Goal: Information Seeking & Learning: Find specific page/section

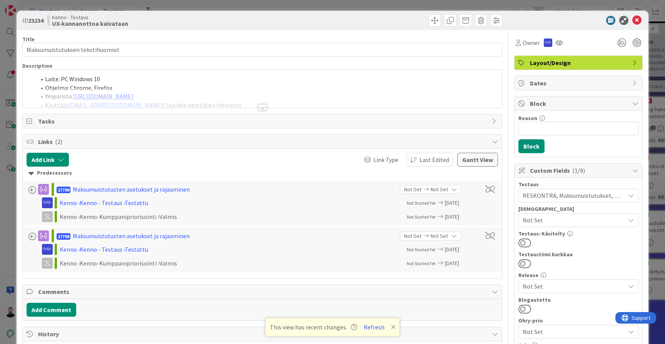
click at [261, 106] on div at bounding box center [262, 107] width 8 height 6
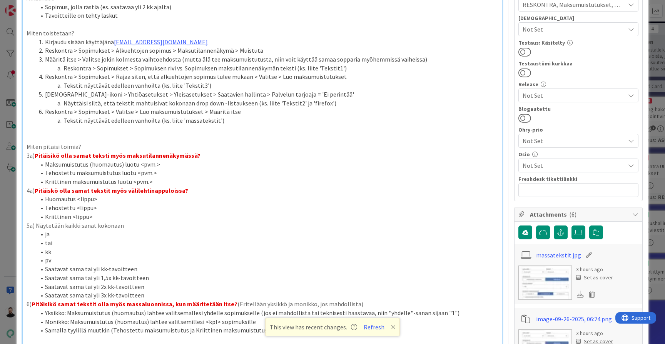
scroll to position [196, 0]
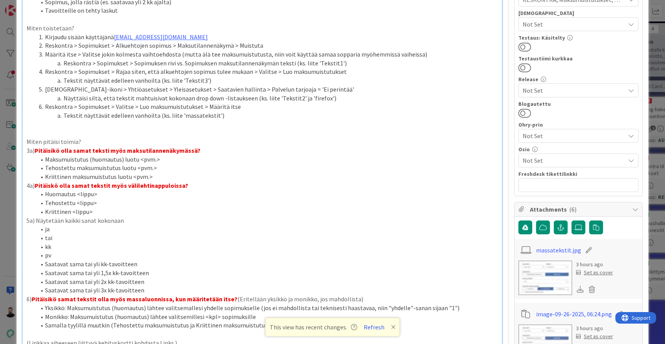
click at [264, 146] on p "3a) Pitäisikö olla samat teksti myös maksutilannenäkymässä?" at bounding box center [263, 150] width 472 height 9
click at [234, 172] on li "Kriittinen maksumuistutus luotu <pvm.>" at bounding box center [267, 176] width 462 height 9
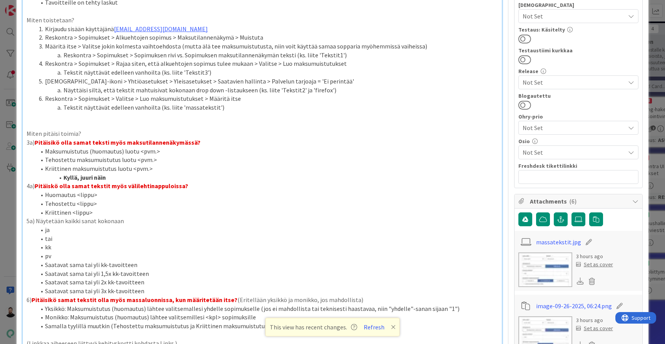
scroll to position [206, 0]
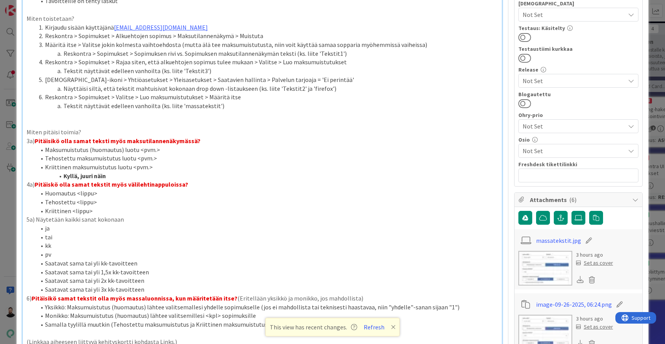
click at [349, 180] on p "4a) Pitäiskö olla samat tekstit myös välilehtinappuloissa?" at bounding box center [263, 184] width 472 height 9
click at [346, 215] on p "5a) Näytetään kaikki sanat kokonaan" at bounding box center [263, 219] width 472 height 9
click at [347, 207] on li "Kriittinen <lippu>" at bounding box center [267, 211] width 462 height 9
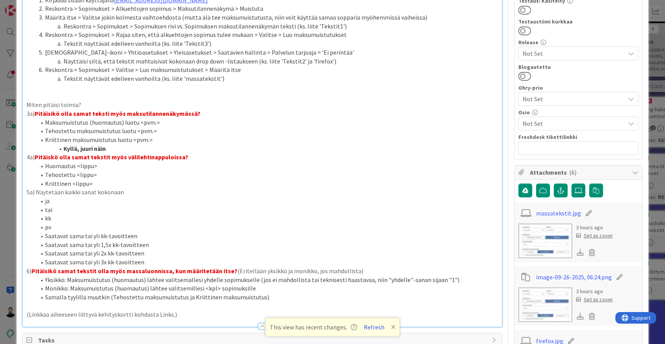
scroll to position [230, 0]
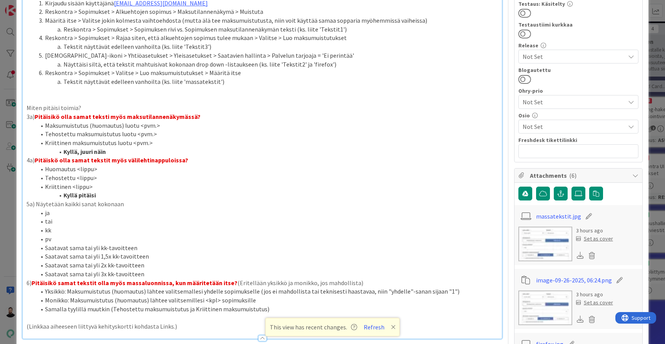
click at [226, 270] on li "Saatavat sama tai yli 3x kk-tavoitteen" at bounding box center [267, 274] width 462 height 9
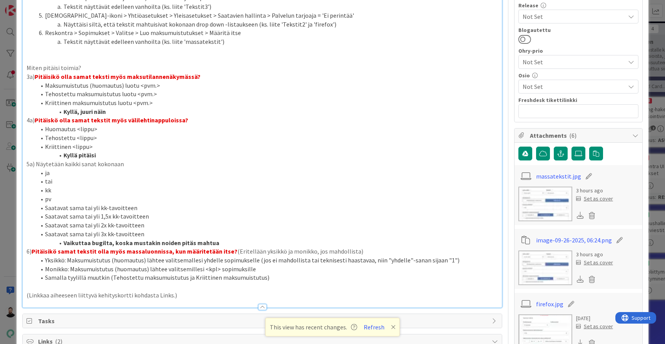
scroll to position [303, 0]
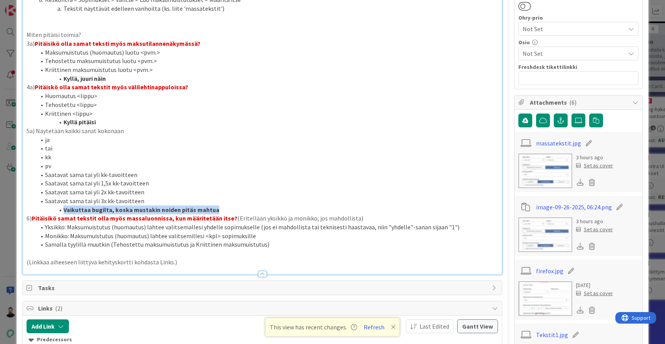
drag, startPoint x: 219, startPoint y: 194, endPoint x: 65, endPoint y: 199, distance: 154.4
click at [65, 206] on li "Vaikuttaa bugilta, koska mustakin noiden pitäs mahtua" at bounding box center [267, 210] width 462 height 9
click at [313, 249] on p at bounding box center [263, 253] width 472 height 9
click at [314, 240] on li "Samalla tyylillä muutkin (Tehostettu maksumuistutus ja Kriittinen maksumuistutu…" at bounding box center [267, 244] width 462 height 9
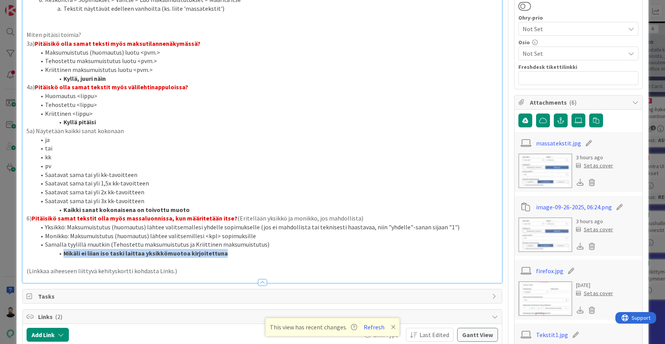
drag, startPoint x: 224, startPoint y: 239, endPoint x: 64, endPoint y: 239, distance: 159.7
click at [64, 249] on li "Mikäli ei liian iso taski laittaa yksikkömuotoa kirjoitettuna" at bounding box center [267, 253] width 462 height 9
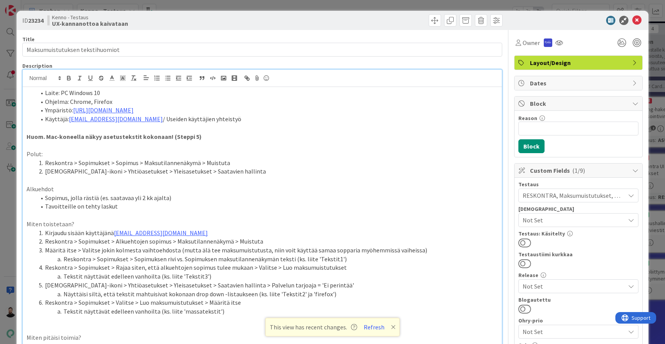
scroll to position [0, 0]
click at [528, 45] on span "Owner" at bounding box center [531, 42] width 17 height 9
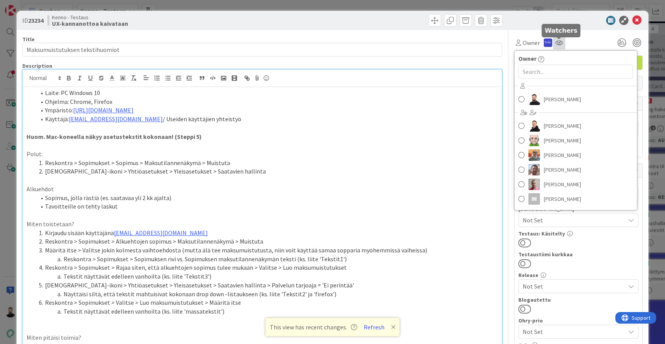
click at [556, 43] on icon at bounding box center [559, 43] width 8 height 6
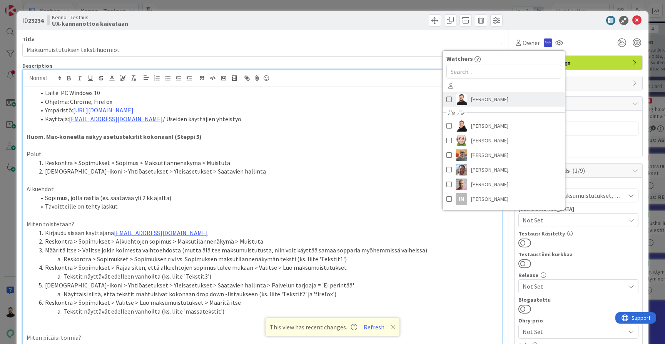
click at [498, 100] on span "[PERSON_NAME]" at bounding box center [489, 100] width 37 height 12
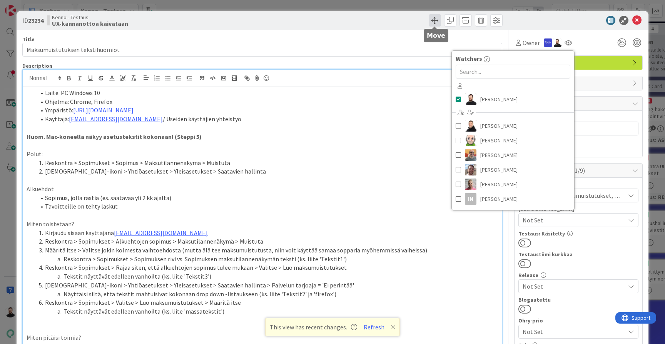
click at [434, 23] on span at bounding box center [435, 20] width 12 height 12
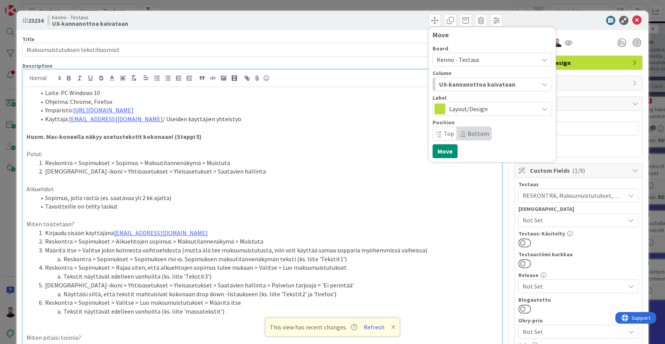
click at [457, 85] on span "UX-kannanottoa kaivataan" at bounding box center [477, 84] width 76 height 10
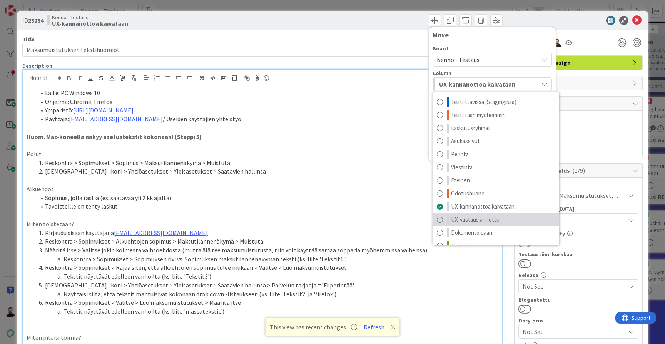
click at [469, 218] on span "UX-vastaus annettu" at bounding box center [475, 219] width 49 height 9
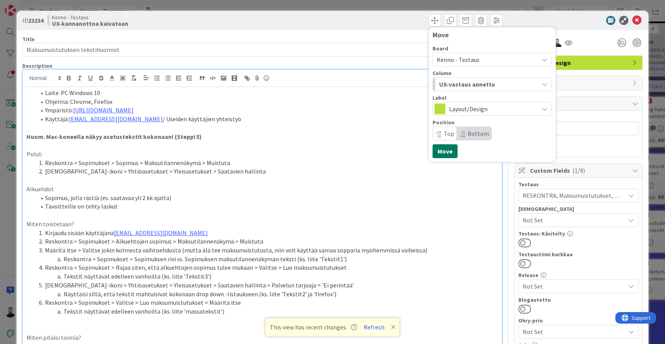
click at [449, 152] on button "Move" at bounding box center [445, 151] width 25 height 14
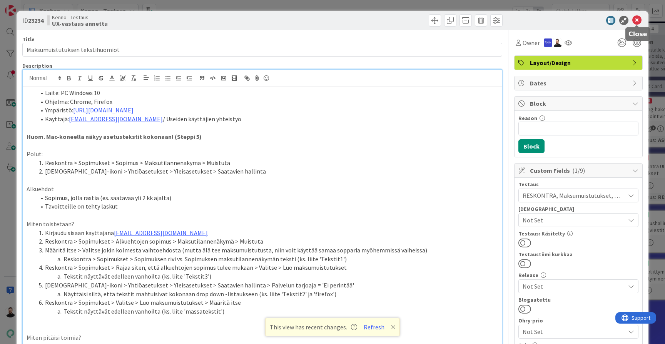
click at [637, 23] on icon at bounding box center [636, 20] width 9 height 9
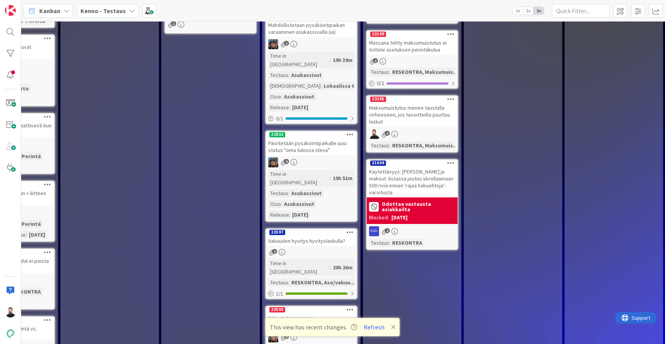
scroll to position [263, 468]
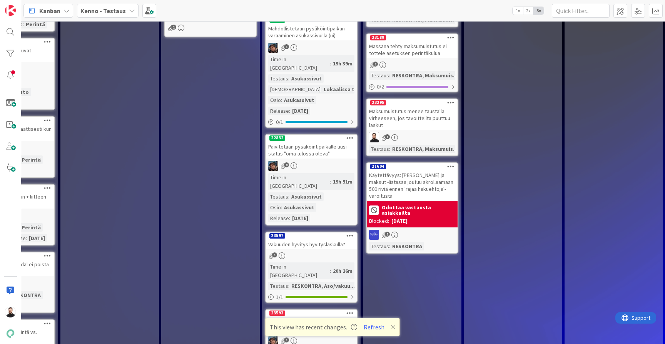
click at [421, 118] on div "Maksumuistutus menee taustalla virheeseen, jos tavoitteilta puuttuu laskut" at bounding box center [412, 118] width 91 height 24
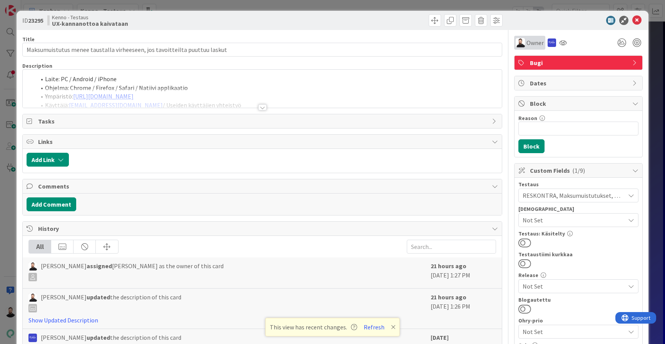
click at [535, 43] on span "Owner" at bounding box center [535, 42] width 17 height 9
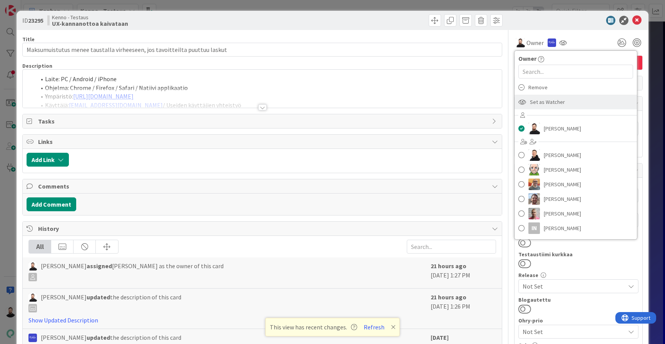
click at [544, 102] on span "Set as Watcher" at bounding box center [547, 102] width 35 height 12
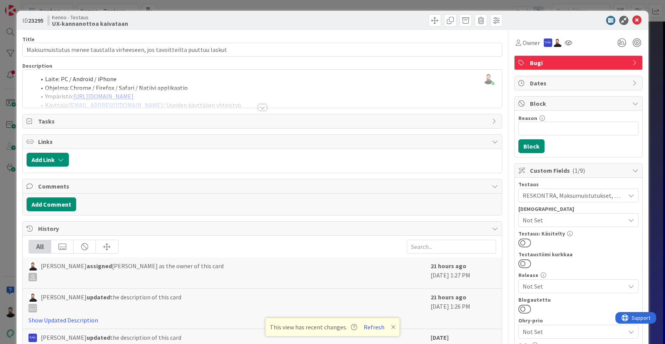
click at [267, 105] on div at bounding box center [262, 98] width 479 height 20
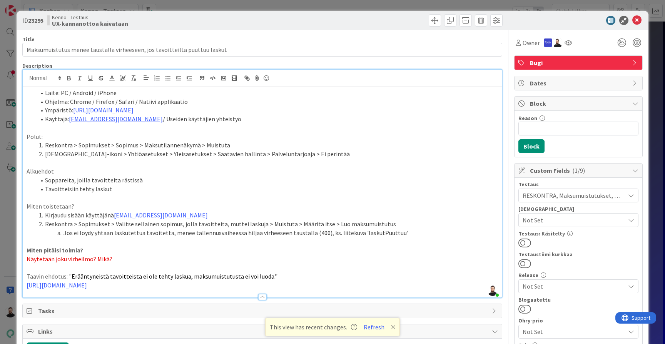
scroll to position [3, 0]
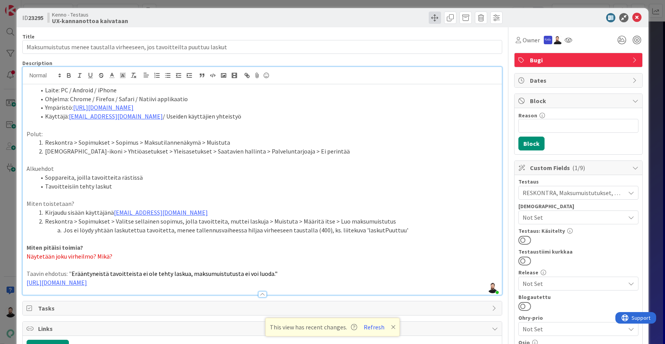
click at [432, 20] on span at bounding box center [435, 18] width 12 height 12
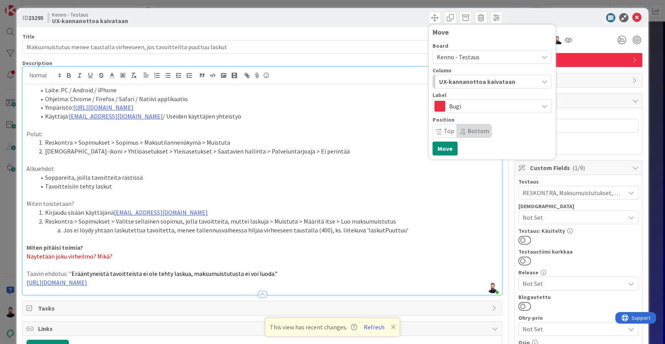
click at [465, 80] on span "UX-kannanottoa kaivataan" at bounding box center [477, 82] width 76 height 10
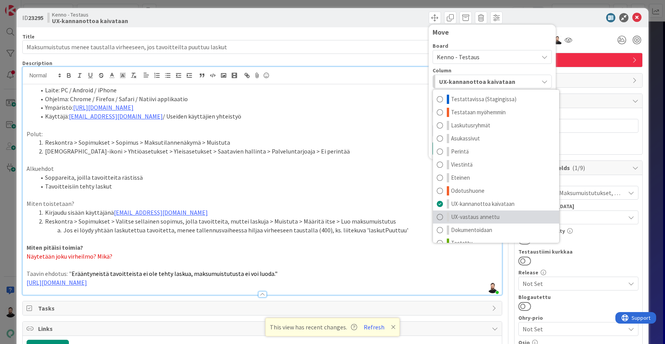
click at [462, 216] on span "UX-vastaus annettu" at bounding box center [475, 216] width 49 height 9
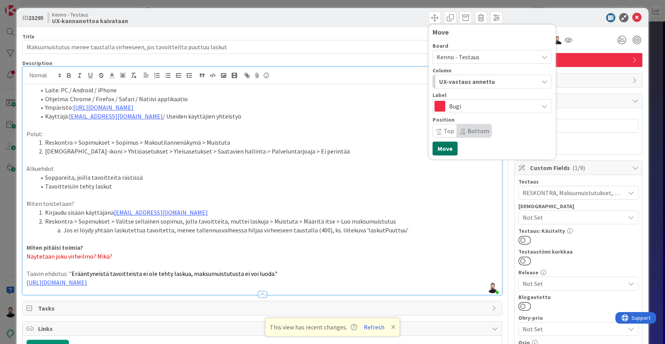
click at [448, 151] on button "Move" at bounding box center [445, 149] width 25 height 14
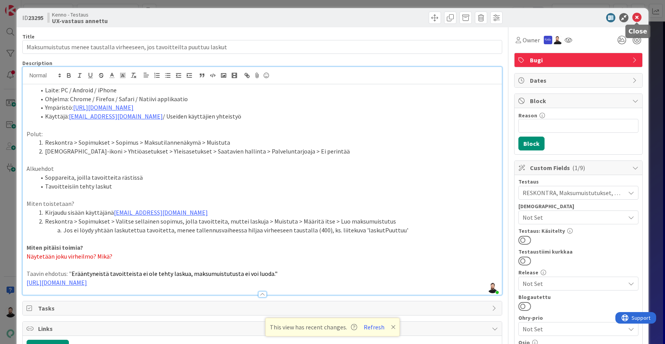
click at [637, 17] on icon at bounding box center [636, 17] width 9 height 9
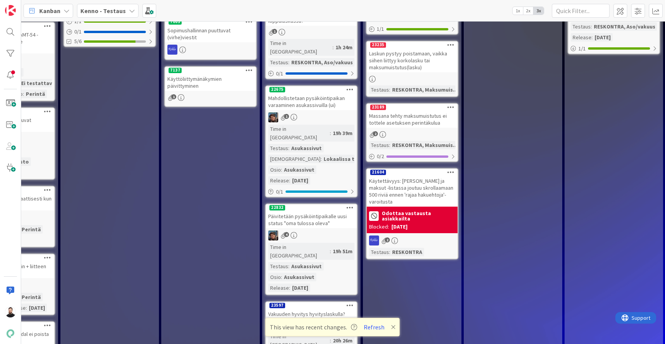
scroll to position [190, 468]
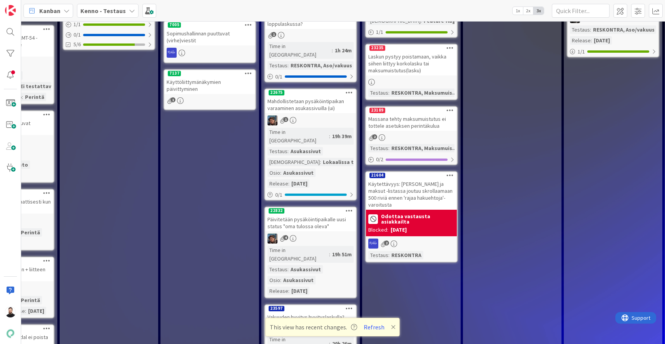
click at [431, 125] on div "Massana tehty maksumuistutus ei tottele asetuksen perintäkulua" at bounding box center [411, 122] width 91 height 17
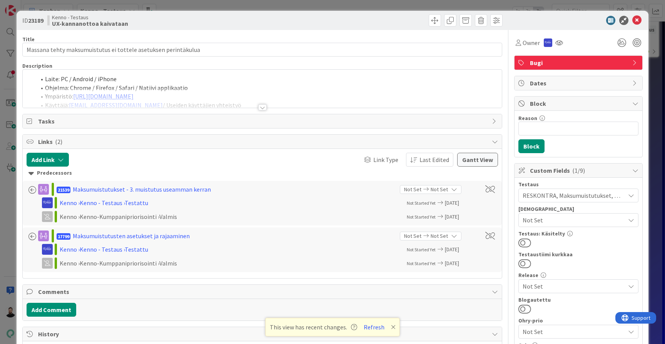
click at [263, 108] on div at bounding box center [262, 107] width 8 height 6
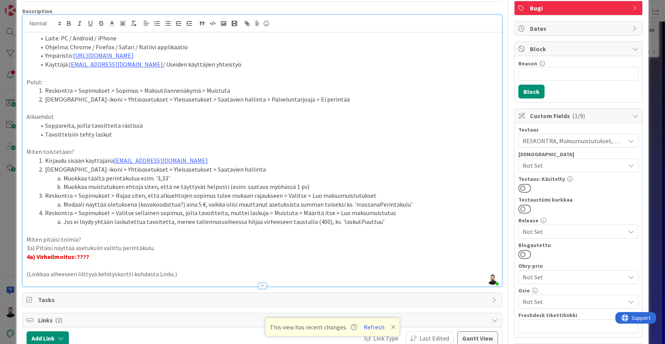
scroll to position [75, 0]
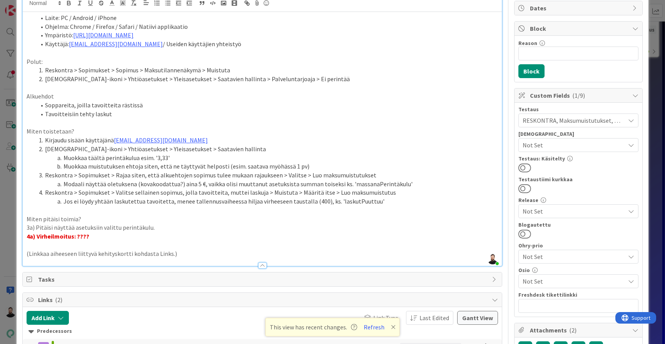
click at [415, 180] on li "Modaali näyttää oletuksena (kovakoodattua?) aina 5 €, vaikka olisi muuttanut as…" at bounding box center [267, 184] width 462 height 9
click at [413, 188] on li "Reskontra > Sopimukset > Valitse sellainen sopimus, jolla tavoitteita, muttei l…" at bounding box center [267, 192] width 462 height 9
click at [412, 215] on p "Miten pitäisi toimia?" at bounding box center [263, 219] width 472 height 9
click at [413, 215] on p "Miten pitäisi toimia?" at bounding box center [263, 219] width 472 height 9
click at [416, 223] on p "3a) Pitäisi näyttää asetuksiin valittu perintäkulu." at bounding box center [263, 227] width 472 height 9
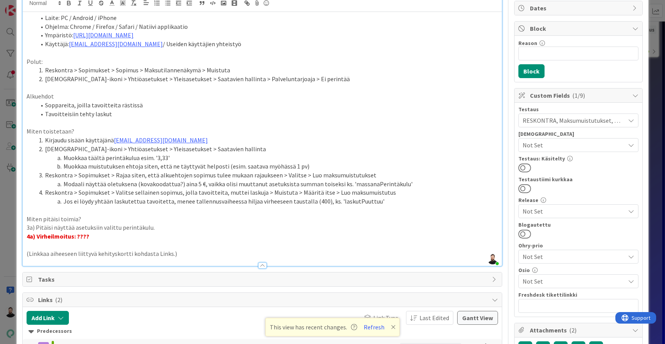
scroll to position [65, 0]
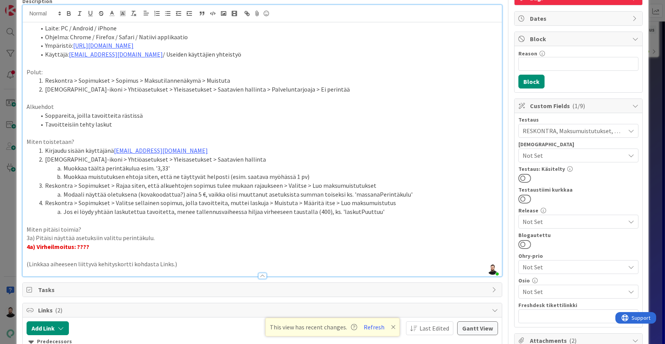
click at [430, 199] on li "Reskontra > Sopimukset > Valitse sellainen sopimus, jolla tavoitteita, muttei l…" at bounding box center [267, 203] width 462 height 9
click at [424, 207] on li "Jos ei löydy yhtään laskutettua tavoitetta, menee tallennusvaiheessa hiljaa vir…" at bounding box center [267, 211] width 462 height 9
click at [179, 234] on p "3a) Pitäisi näyttää asetuksiin valittu perintäkulu." at bounding box center [263, 238] width 472 height 9
click at [4, 256] on div "ID 23189 Kenno - Testaus UX-kannanottoa kaivataan Title 62 / 128 Massana tehty …" at bounding box center [332, 172] width 665 height 344
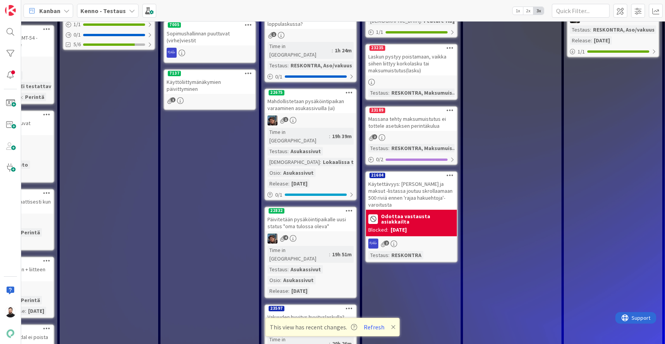
click at [413, 129] on div "Massana tehty maksumuistutus ei tottele asetuksen perintäkulua" at bounding box center [411, 122] width 91 height 17
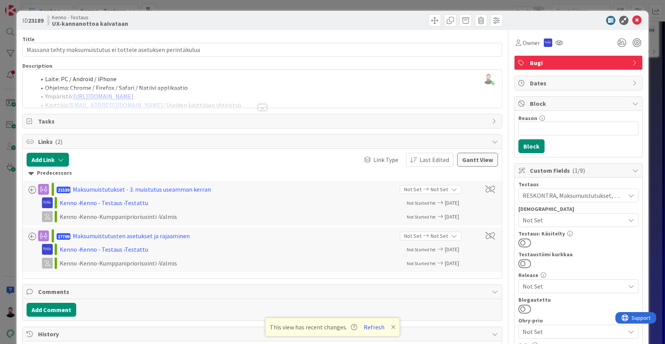
click at [265, 105] on div at bounding box center [262, 107] width 8 height 6
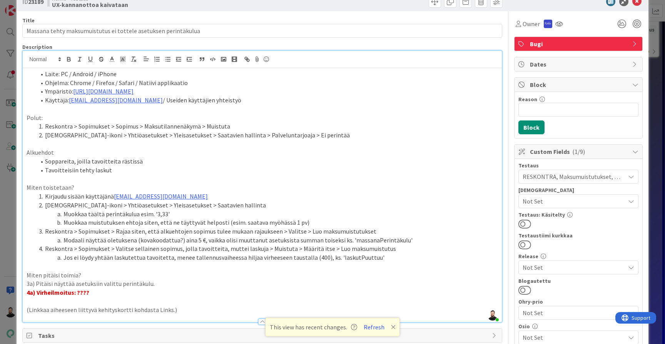
scroll to position [15, 0]
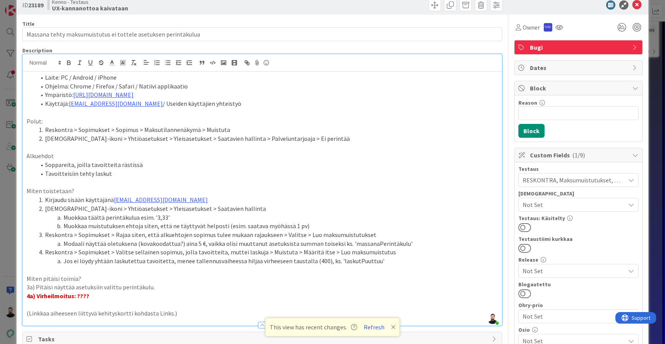
click at [235, 274] on p "Miten pitäisi toimia?" at bounding box center [263, 278] width 472 height 9
click at [234, 283] on p "3a) Pitäisi näyttää asetuksiin valittu perintäkulu." at bounding box center [263, 287] width 472 height 9
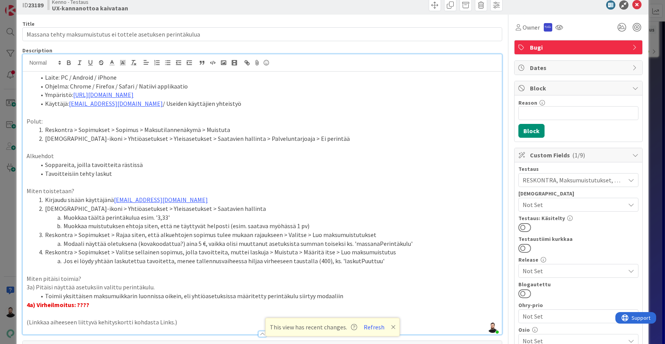
click at [229, 257] on li "Jos ei löydy yhtään laskutettua tavoitetta, menee tallennusvaiheessa hiljaa vir…" at bounding box center [267, 261] width 462 height 9
click at [9, 229] on div "ID 23189 Kenno - Testaus UX-kannanottoa kaivataan Title 62 / 128 Massana tehty …" at bounding box center [332, 172] width 665 height 344
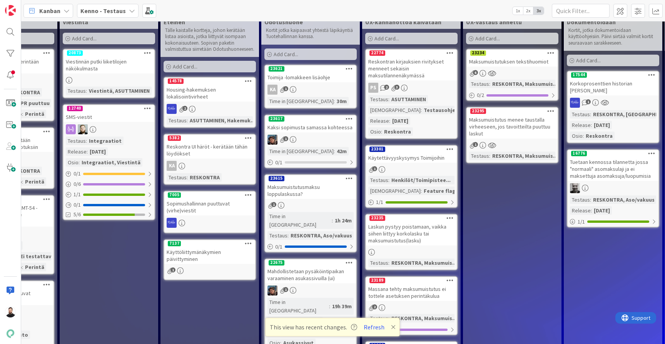
click at [523, 120] on div "Maksumuistutus menee taustalla virheeseen, jos tavoitteilta puuttuu laskut" at bounding box center [512, 127] width 91 height 24
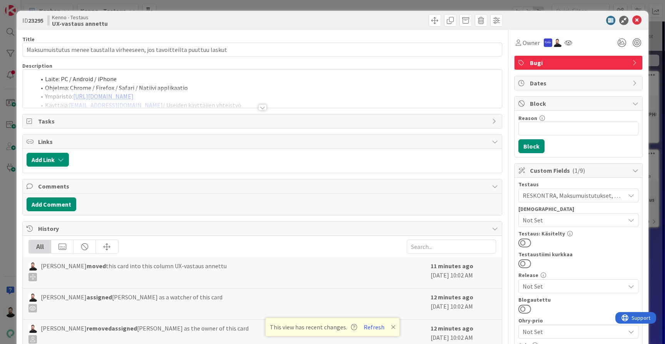
click at [264, 109] on div at bounding box center [262, 107] width 8 height 6
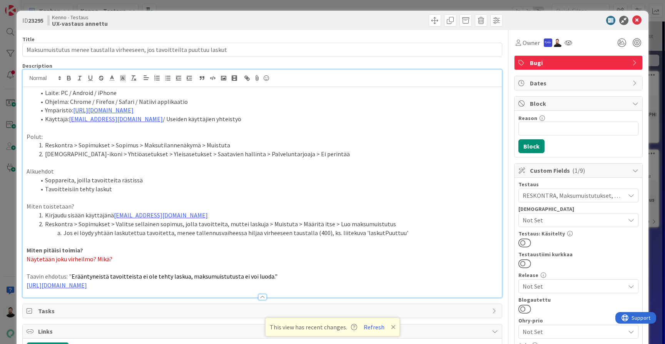
scroll to position [12, 0]
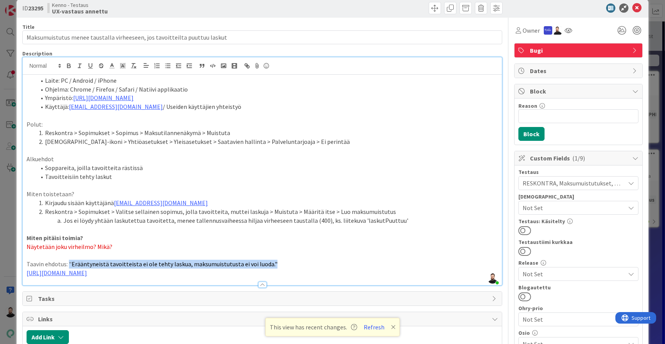
drag, startPoint x: 283, startPoint y: 255, endPoint x: 68, endPoint y: 259, distance: 215.2
click at [68, 260] on p "Taavin ehdotus: " Erääntyneistä tavoitteista ei ole tehty laskua, maksumuistutu…" at bounding box center [263, 264] width 472 height 9
copy p "" Erääntyneistä tavoitteista ei ole tehty laskua, maksumuistutusta ei voi luoda…"
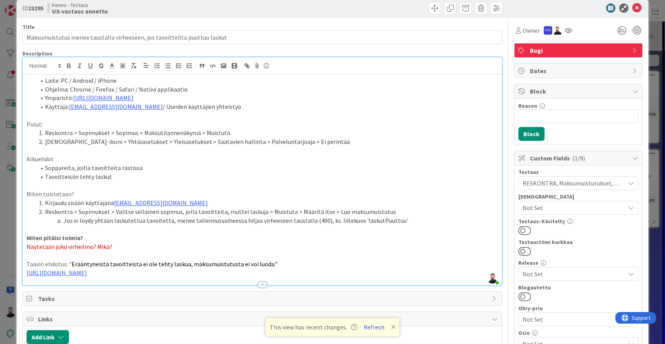
click at [5, 256] on div "ID 23295 Kenno - Testaus UX-vastaus annettu Title 74 / 128 Maksumuistutus menee…" at bounding box center [332, 172] width 665 height 344
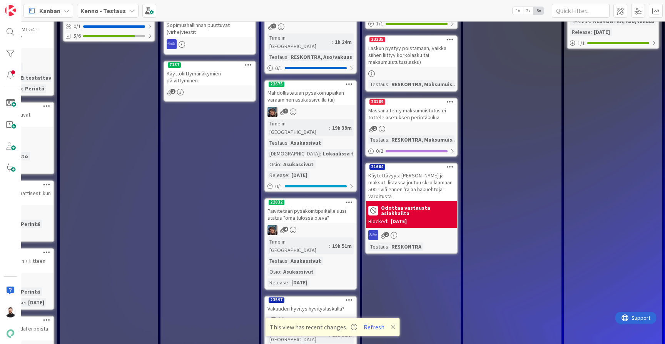
scroll to position [198, 467]
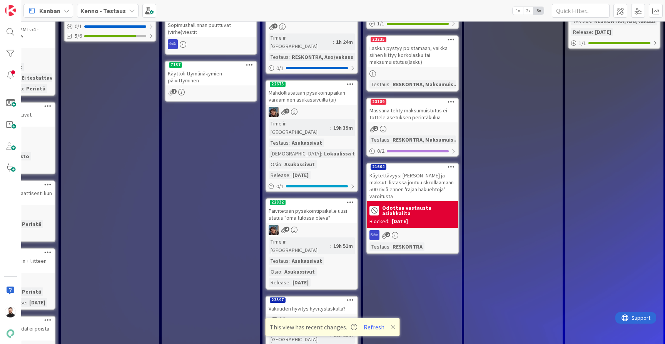
click at [416, 129] on div "2" at bounding box center [412, 129] width 91 height 8
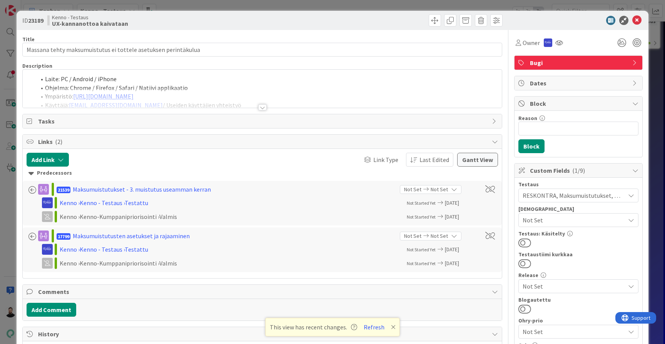
click at [264, 105] on div at bounding box center [262, 107] width 8 height 6
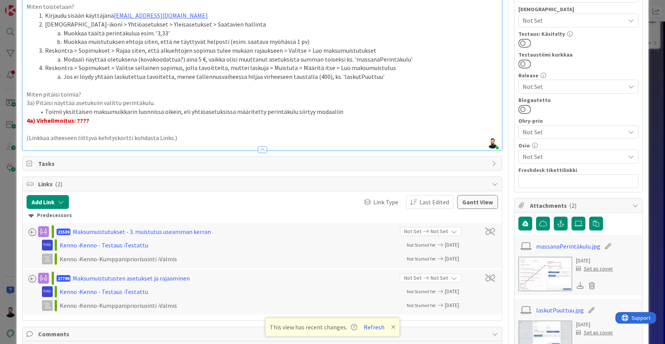
scroll to position [191, 0]
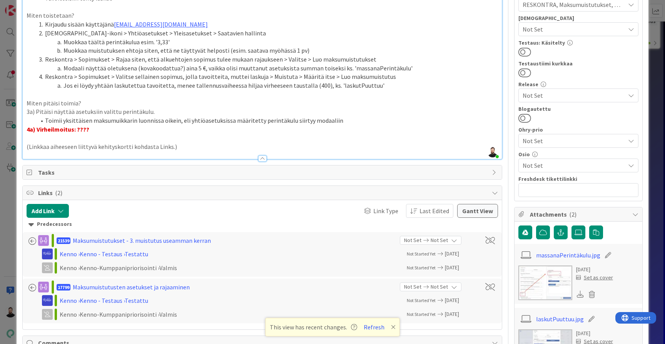
click at [262, 134] on p at bounding box center [263, 138] width 472 height 9
click at [253, 125] on p "4a) Virheilmoitus: ????" at bounding box center [263, 129] width 472 height 9
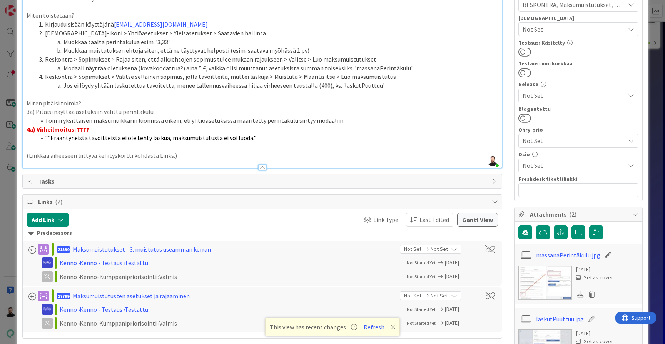
click at [48, 134] on li """ Erääntyneistä tavoitteista ei ole tehty laskua, maksumuistutusta ei voi luod…" at bounding box center [267, 138] width 462 height 9
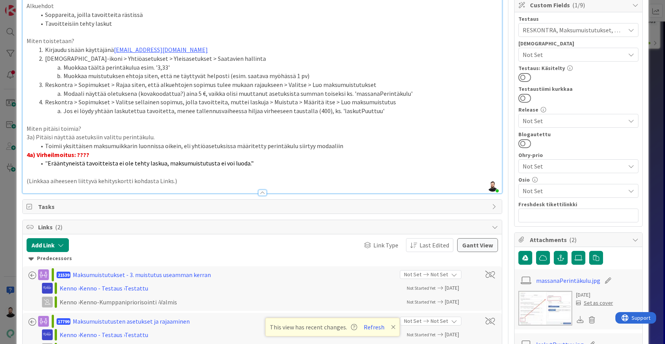
scroll to position [160, 0]
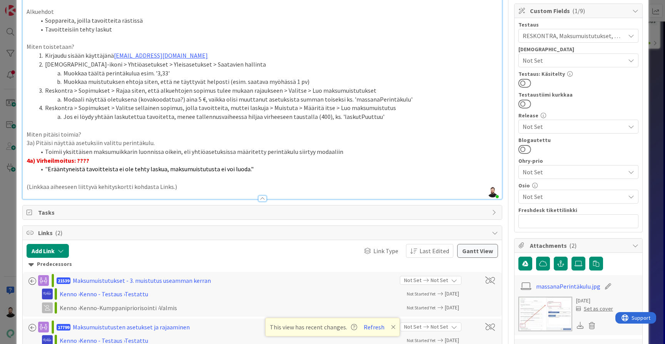
click at [5, 221] on div "ID 23189 Kenno - Testaus UX-kannanottoa kaivataan Title 62 / 128 Massana tehty …" at bounding box center [332, 172] width 665 height 344
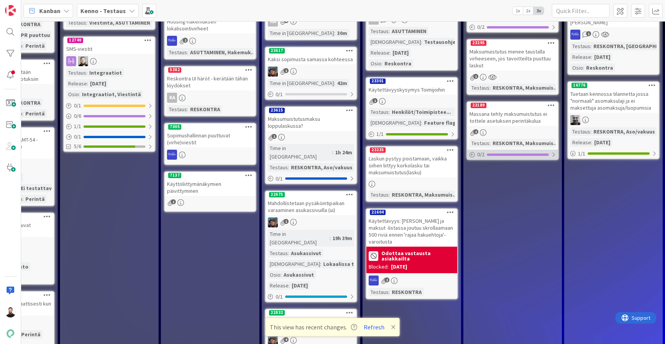
scroll to position [88, 468]
click at [421, 165] on div "Laskun pystyy poistamaan, vaikka siihen liittyy korkolasku tai maksumuistutus(l…" at bounding box center [411, 166] width 91 height 24
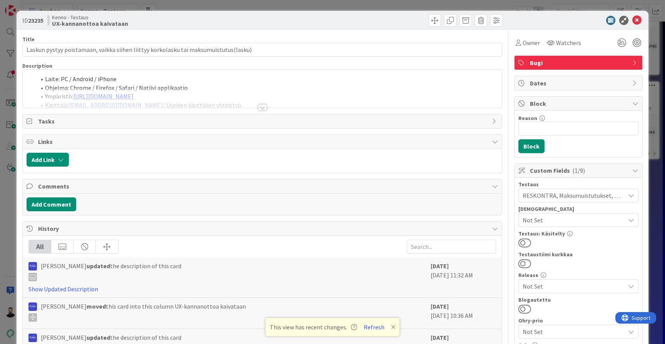
click at [264, 109] on div at bounding box center [262, 107] width 8 height 6
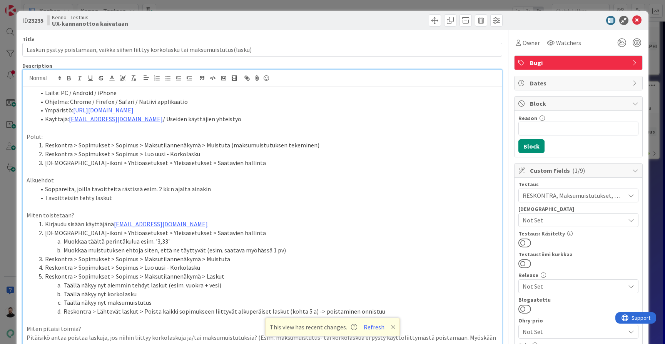
click at [7, 246] on div "ID 23235 Kenno - Testaus UX-kannanottoa kaivataan Title 84 / 128 Laskun pystyy …" at bounding box center [332, 172] width 665 height 344
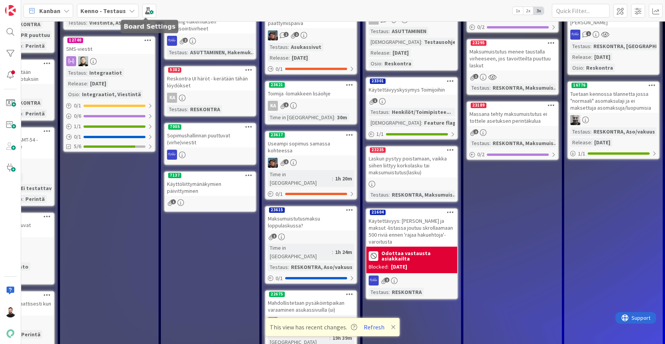
click at [121, 8] on b "Kenno - Testaus" at bounding box center [102, 11] width 45 height 8
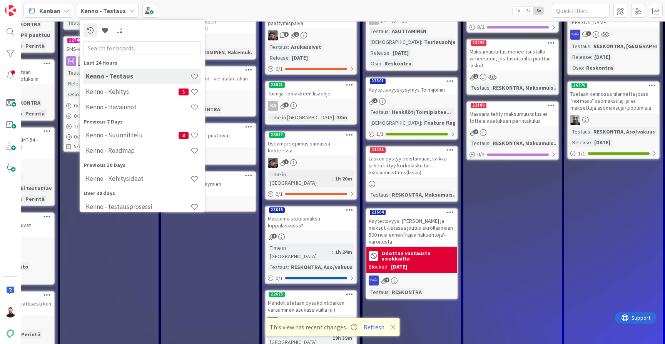
click at [121, 8] on b "Kenno - Testaus" at bounding box center [102, 11] width 45 height 8
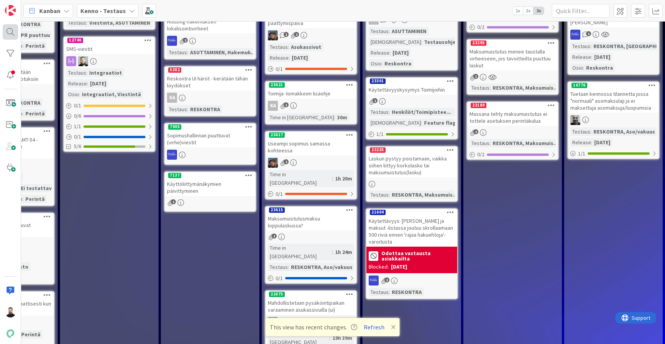
click at [18, 30] on div at bounding box center [10, 172] width 21 height 344
click at [13, 31] on div at bounding box center [10, 31] width 15 height 15
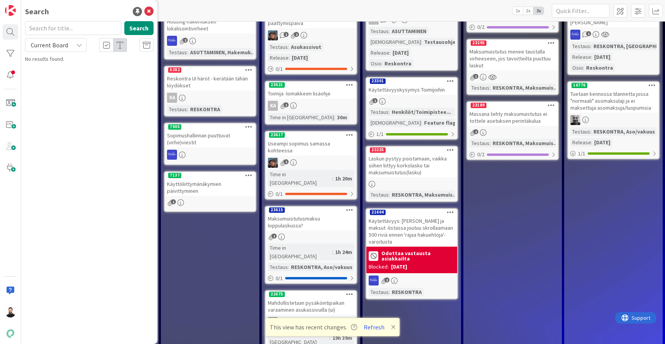
click at [79, 33] on input "text" at bounding box center [73, 28] width 96 height 14
click at [78, 31] on input "indeksi" at bounding box center [73, 28] width 96 height 14
click at [76, 44] on div "Current Board" at bounding box center [56, 45] width 62 height 14
click at [60, 79] on span "All Boards" at bounding box center [69, 77] width 80 height 12
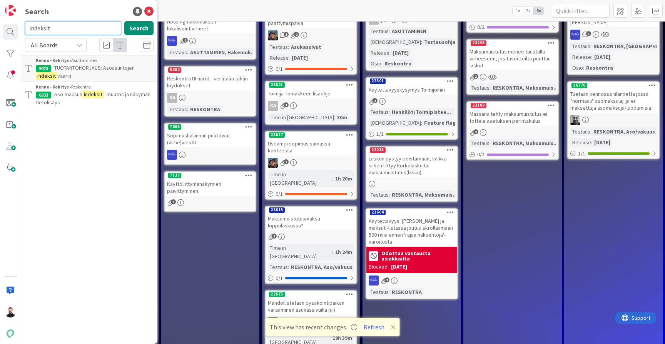
click at [87, 32] on input "indeksit" at bounding box center [73, 28] width 96 height 14
type input "indeksi"
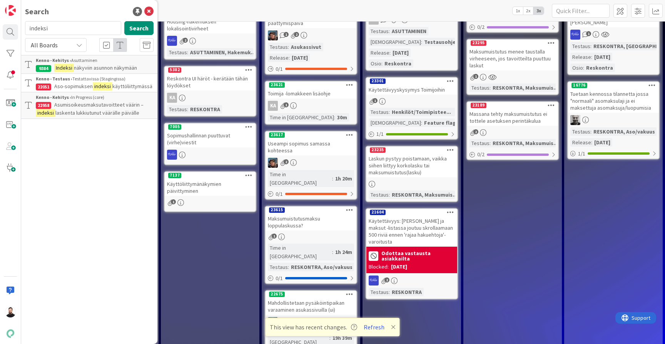
click at [96, 64] on div "Kenno - Kehitys › Asuttaminen" at bounding box center [95, 60] width 118 height 7
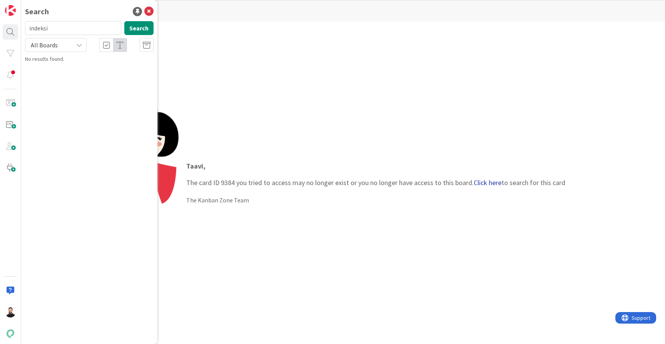
click at [497, 183] on link "Click here" at bounding box center [488, 182] width 28 height 9
click at [89, 67] on span "Indeksi näkyviin asunnon näkymään" at bounding box center [94, 67] width 81 height 7
click at [149, 11] on icon at bounding box center [148, 11] width 9 height 9
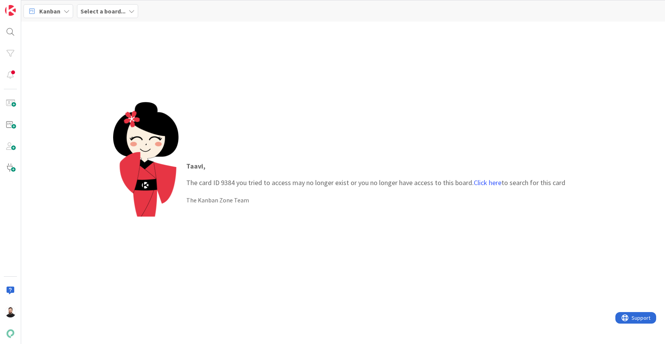
click at [122, 10] on b "Select a board..." at bounding box center [102, 11] width 45 height 8
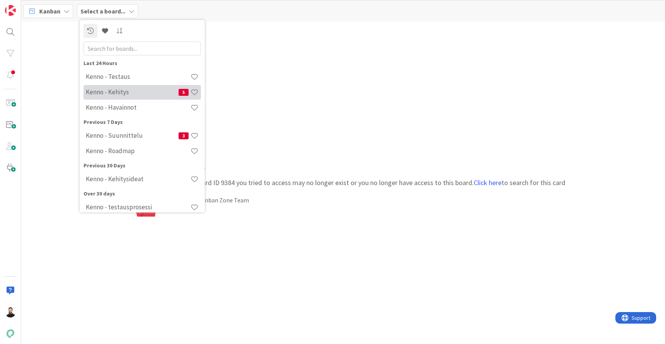
click at [123, 86] on div "Kenno - Kehitys 5" at bounding box center [142, 92] width 117 height 15
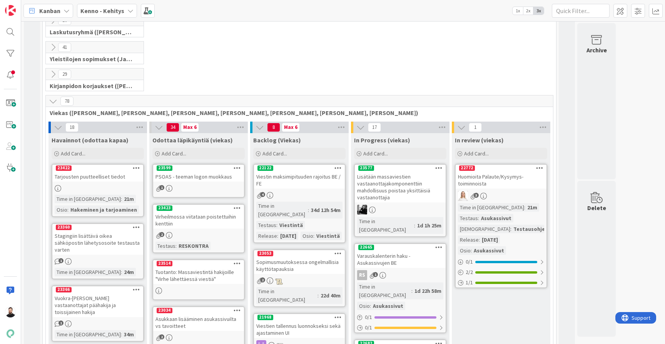
scroll to position [117, 0]
click at [9, 35] on div at bounding box center [10, 31] width 15 height 15
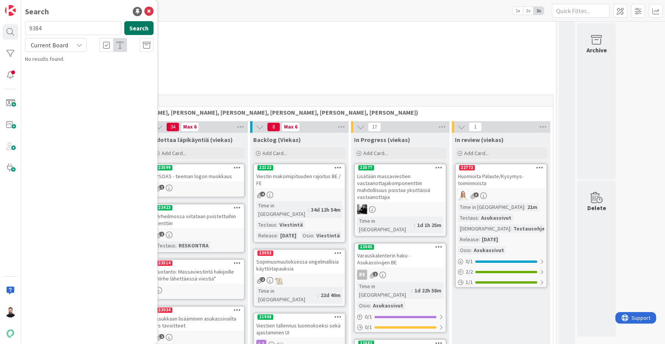
click at [135, 33] on button "Search" at bounding box center [138, 28] width 29 height 14
click at [97, 69] on span "Indeksi näkyviin asunnon näkymään" at bounding box center [94, 67] width 81 height 7
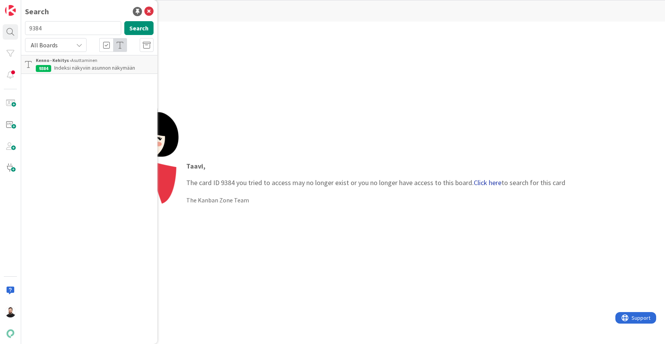
click at [479, 183] on link "Click here" at bounding box center [488, 182] width 28 height 9
click at [149, 10] on icon at bounding box center [148, 11] width 9 height 9
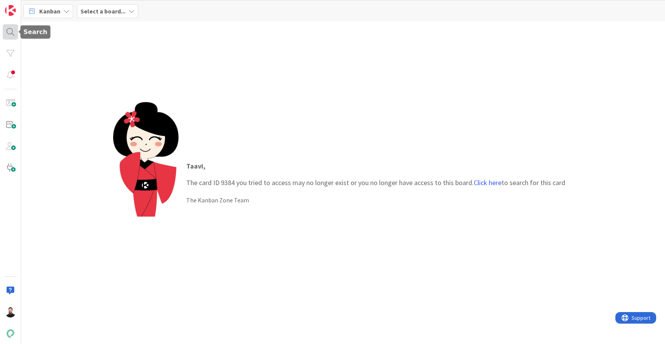
click at [10, 33] on div at bounding box center [10, 31] width 15 height 15
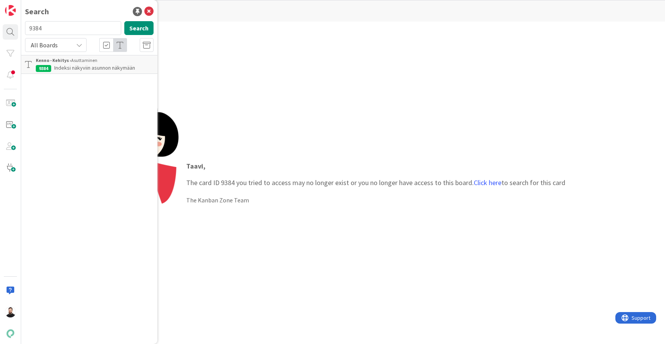
click at [79, 31] on input "9384" at bounding box center [73, 28] width 96 height 14
type input "indeksi"
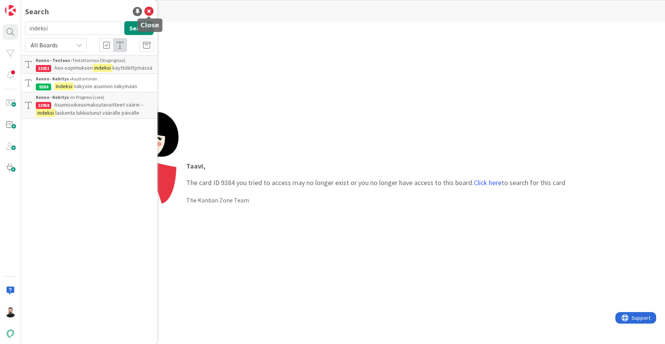
click at [153, 9] on icon at bounding box center [148, 11] width 9 height 9
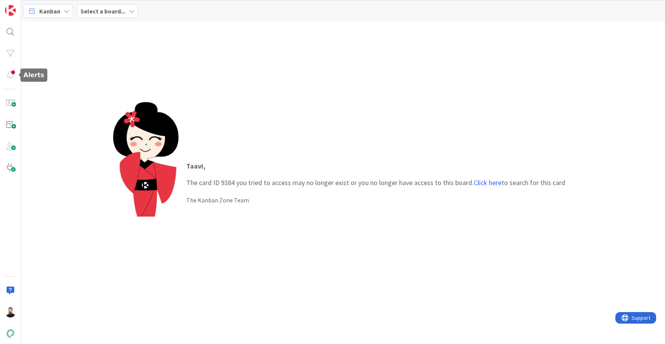
click at [10, 83] on div at bounding box center [10, 172] width 21 height 344
click at [10, 76] on div at bounding box center [10, 74] width 15 height 15
click at [11, 54] on div at bounding box center [10, 53] width 15 height 15
click at [117, 11] on b "Select a board..." at bounding box center [102, 11] width 45 height 8
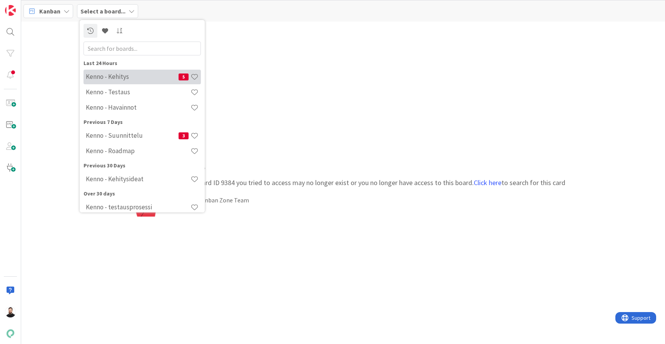
click at [108, 80] on h4 "Kenno - Kehitys" at bounding box center [132, 77] width 93 height 8
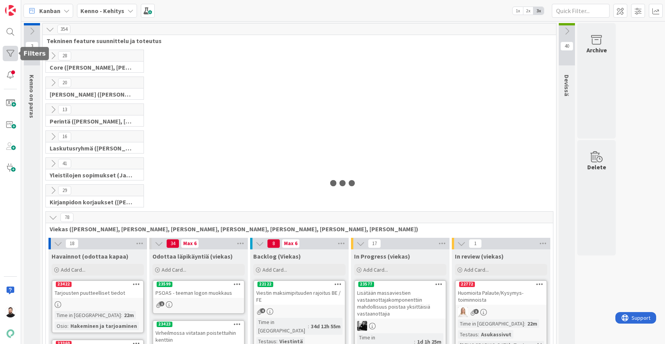
click at [11, 52] on div at bounding box center [10, 53] width 15 height 15
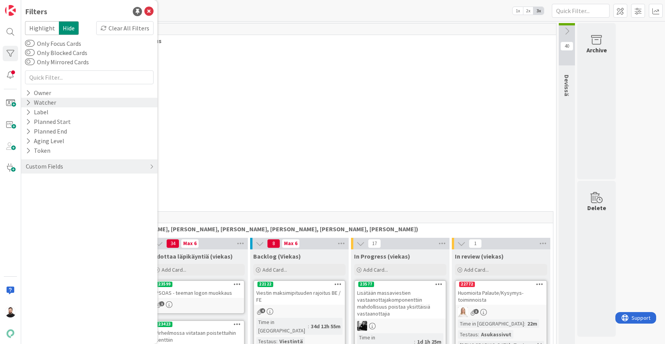
click at [80, 99] on div "Watcher" at bounding box center [89, 103] width 136 height 10
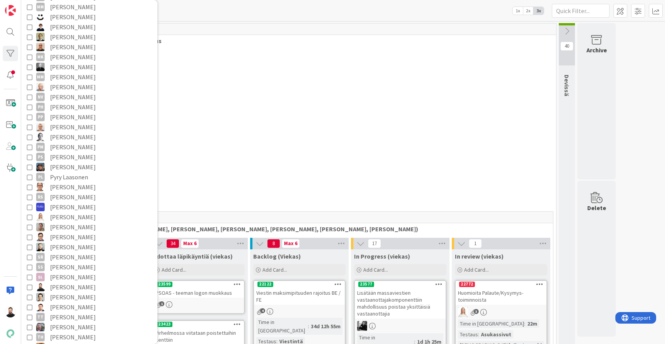
scroll to position [418, 0]
click at [55, 287] on span "[PERSON_NAME]" at bounding box center [73, 286] width 46 height 10
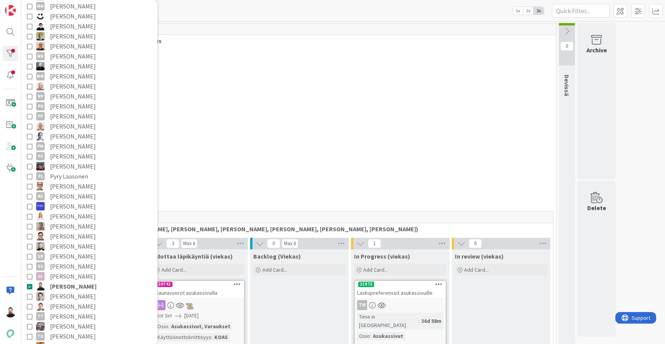
click at [254, 157] on div "0 Yleistilojen sopimukset (Jaakko, VilleP, TommiL, Simo)" at bounding box center [299, 170] width 510 height 27
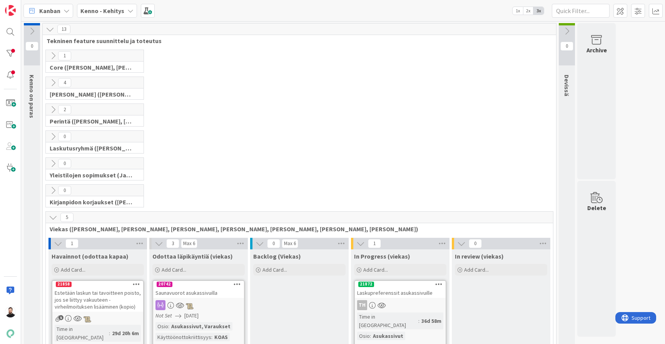
scroll to position [0, 0]
click at [51, 83] on icon at bounding box center [53, 83] width 8 height 8
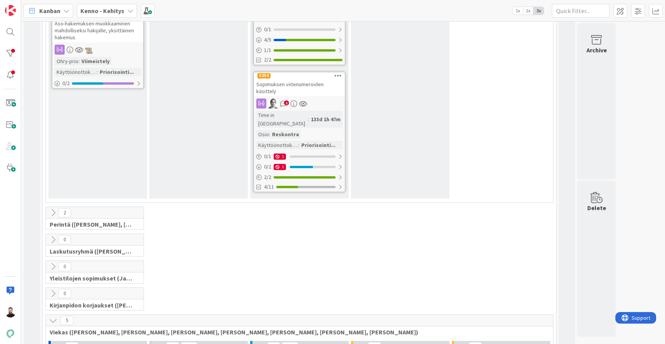
scroll to position [233, 0]
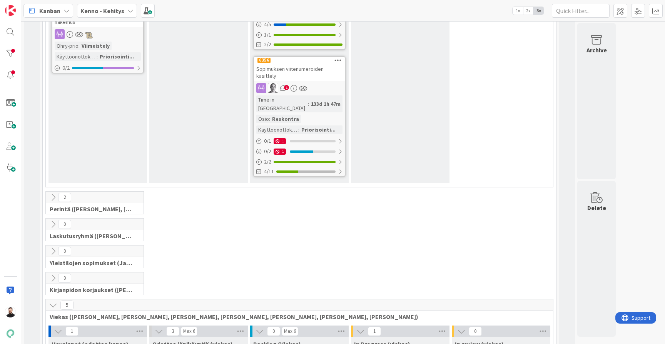
click at [53, 193] on icon at bounding box center [53, 197] width 8 height 8
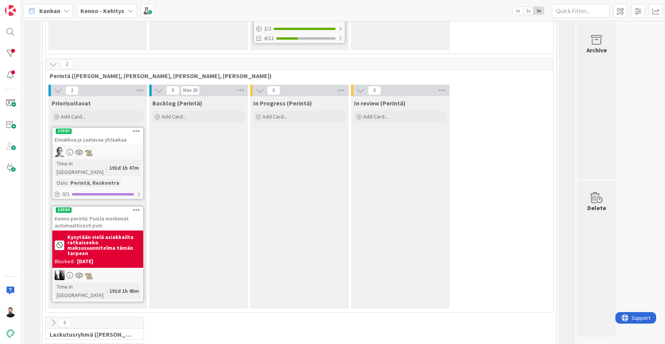
scroll to position [363, 0]
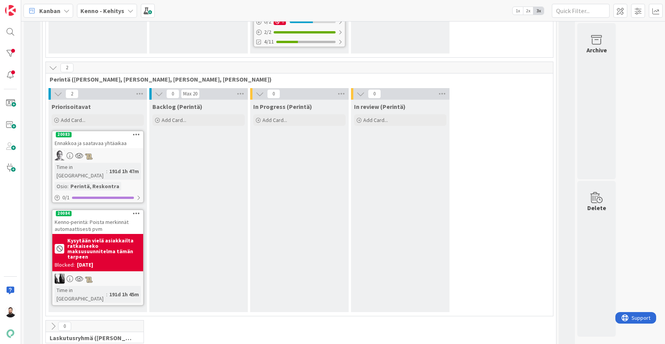
click at [55, 64] on icon at bounding box center [53, 68] width 8 height 8
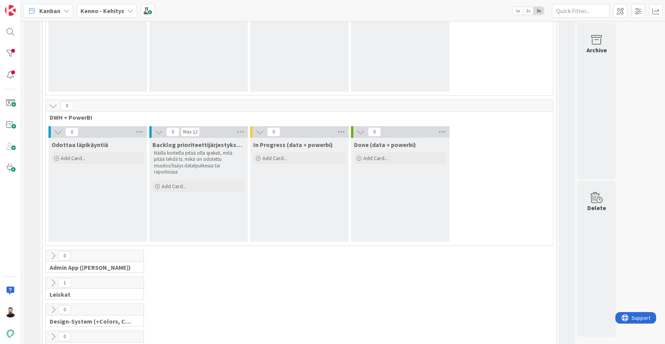
scroll to position [1021, 0]
click at [54, 279] on icon at bounding box center [53, 283] width 8 height 8
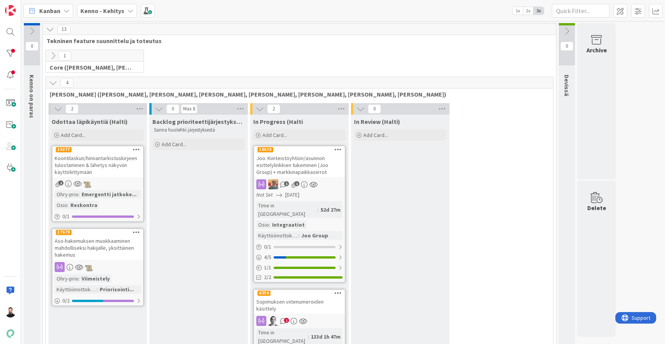
scroll to position [0, 0]
click at [55, 57] on icon at bounding box center [53, 56] width 8 height 8
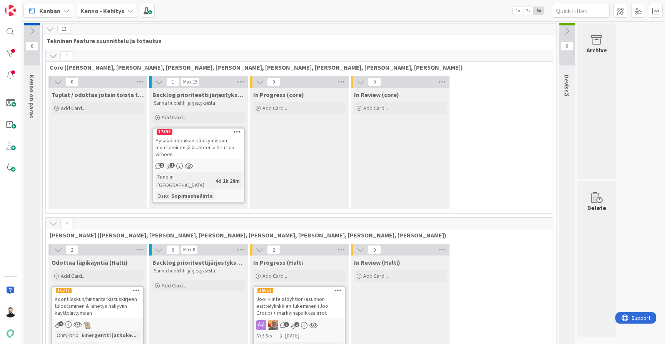
click at [98, 11] on b "Kenno - Kehitys" at bounding box center [102, 11] width 44 height 8
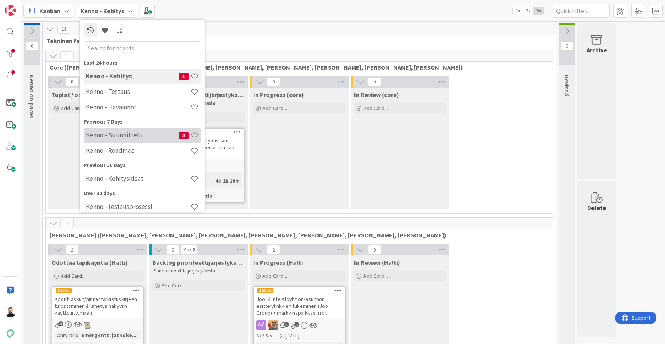
click at [119, 137] on h4 "Kenno - Suunnittelu" at bounding box center [132, 135] width 93 height 8
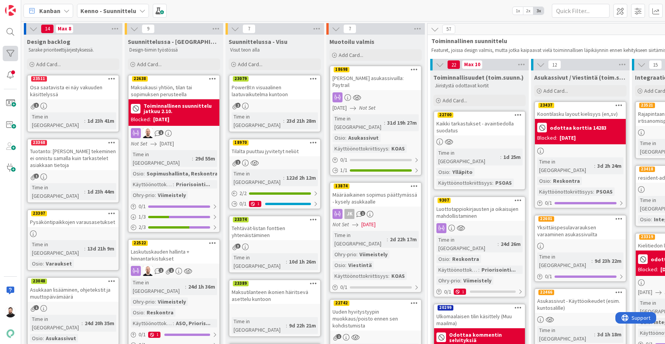
click at [12, 52] on div at bounding box center [10, 53] width 15 height 15
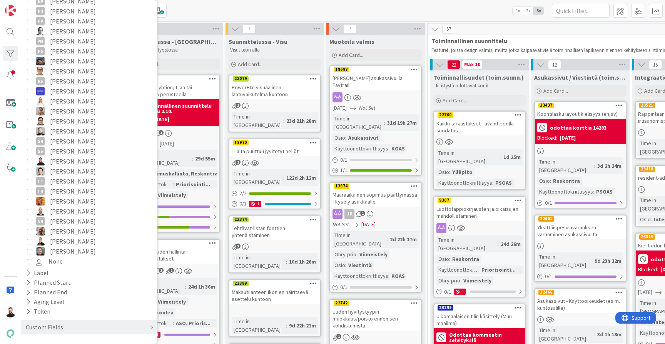
scroll to position [433, 0]
click at [85, 162] on span "[PERSON_NAME]" at bounding box center [73, 161] width 46 height 10
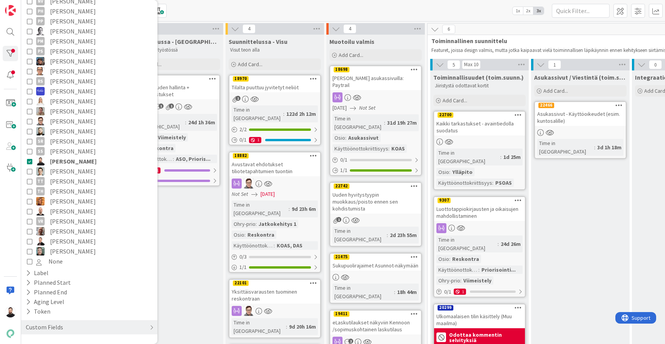
click at [208, 219] on div "Suunnittelussa - Rautalangat Design-tiimin työstössä Add Card... 22522 Laskutus…" at bounding box center [174, 340] width 99 height 610
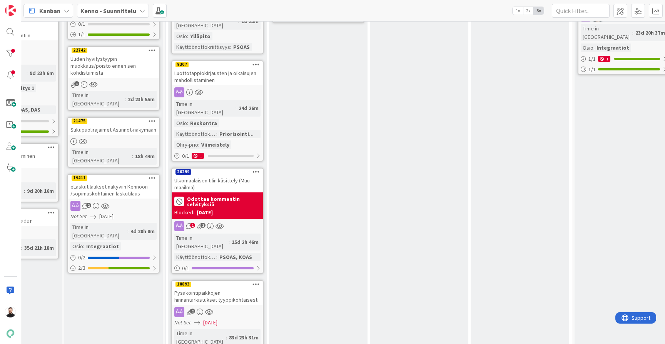
scroll to position [69, 262]
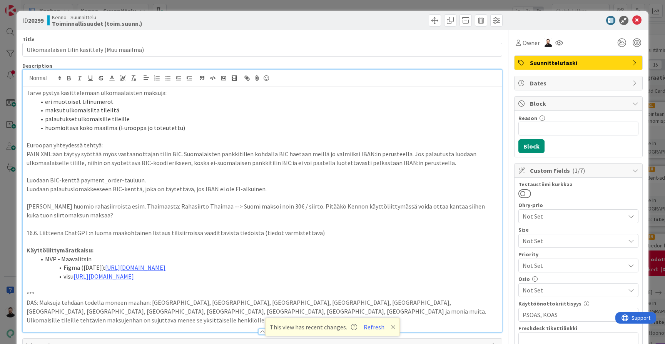
click at [5, 205] on div "ID 20299 Kenno - Suunnittelu Toiminnallisuudet (toim.suunn.) Title 43 / 128 Ulk…" at bounding box center [332, 172] width 665 height 344
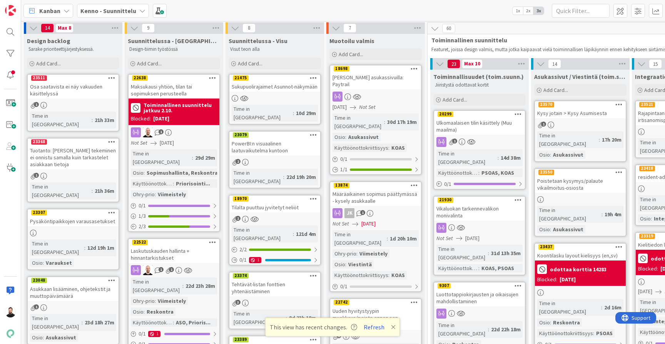
scroll to position [1, 0]
click at [9, 37] on div at bounding box center [10, 31] width 15 height 15
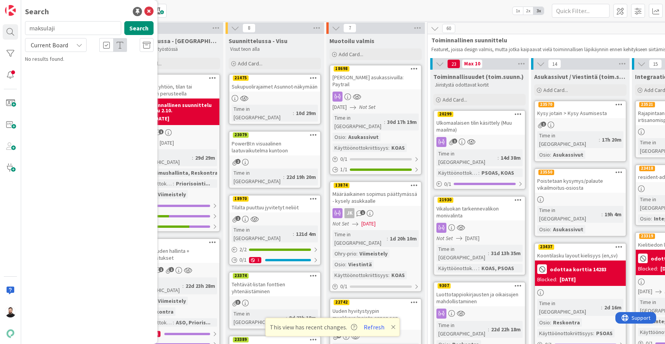
click at [67, 41] on span "Current Board" at bounding box center [49, 45] width 40 height 11
click at [65, 72] on span "All Boards" at bounding box center [69, 77] width 80 height 12
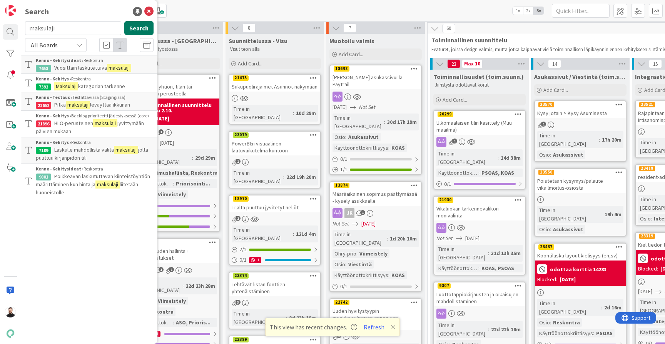
click at [133, 29] on button "Search" at bounding box center [138, 28] width 29 height 14
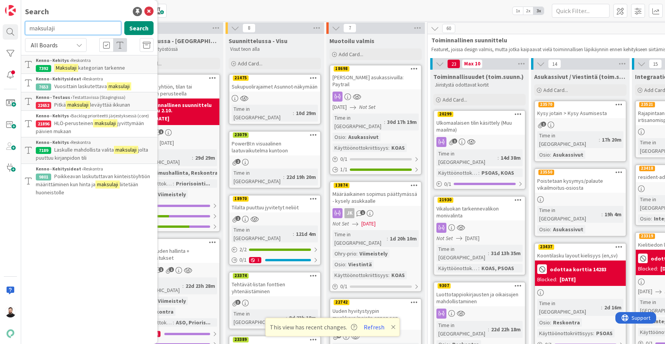
click at [79, 34] on input "maksulaji" at bounding box center [73, 28] width 96 height 14
type input "m"
type input "indeksi"
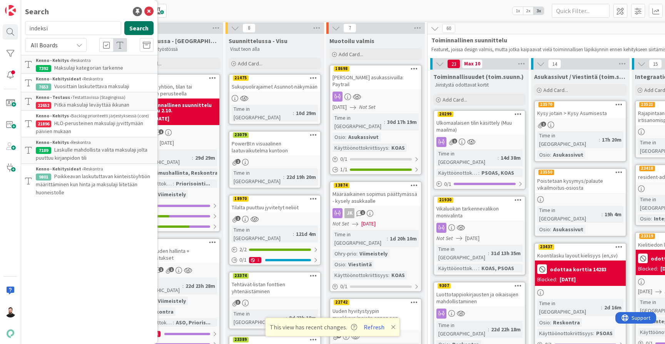
click at [139, 31] on button "Search" at bounding box center [138, 28] width 29 height 14
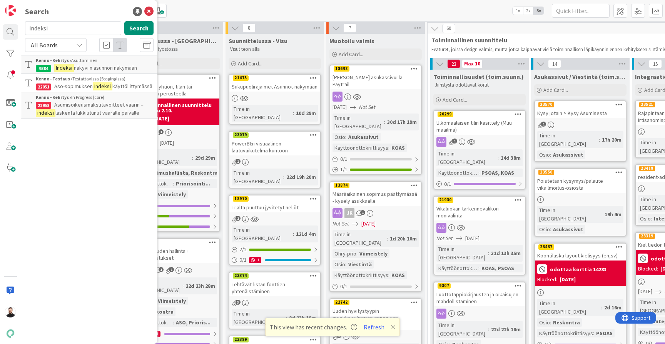
click at [100, 67] on span "näkyviin asunnon näkymään" at bounding box center [105, 67] width 63 height 7
